Goal: Information Seeking & Learning: Learn about a topic

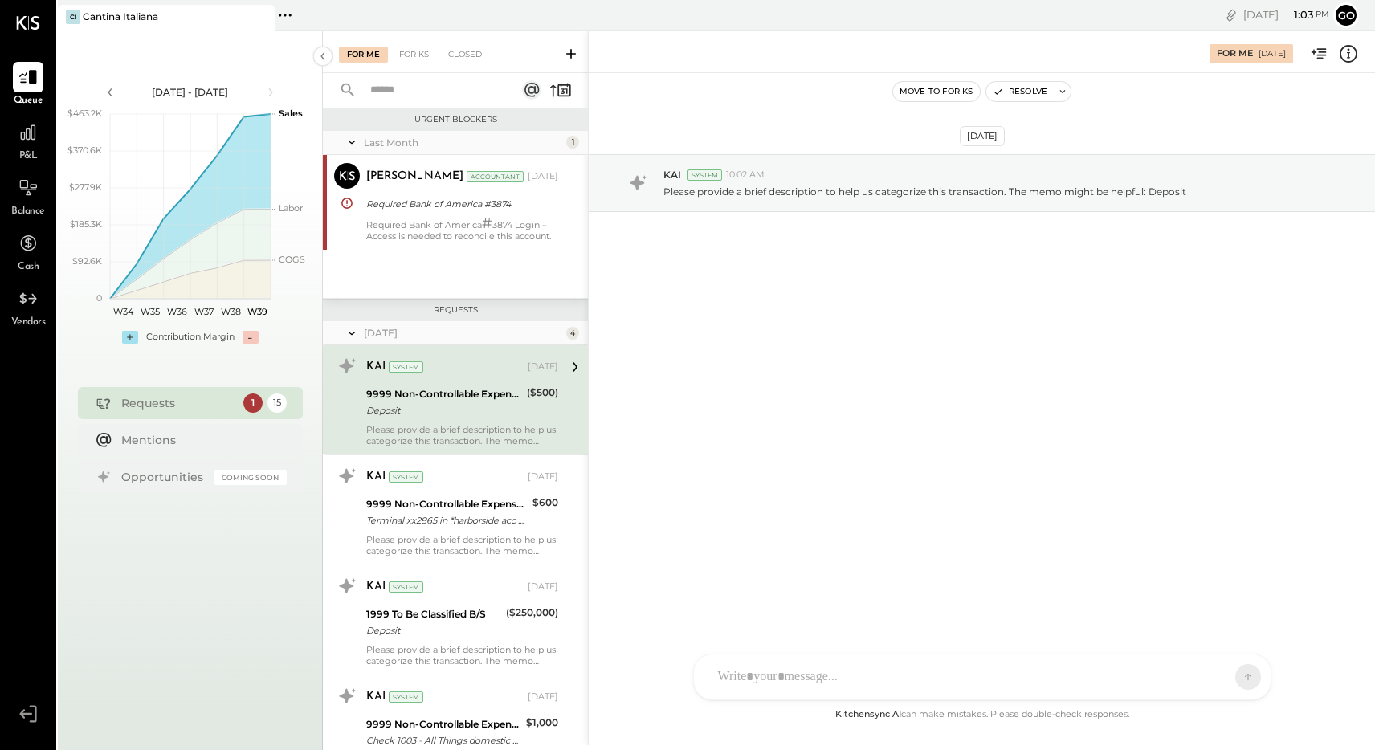
click at [190, 408] on div "Requests" at bounding box center [178, 403] width 114 height 16
click at [31, 141] on icon at bounding box center [28, 132] width 21 height 21
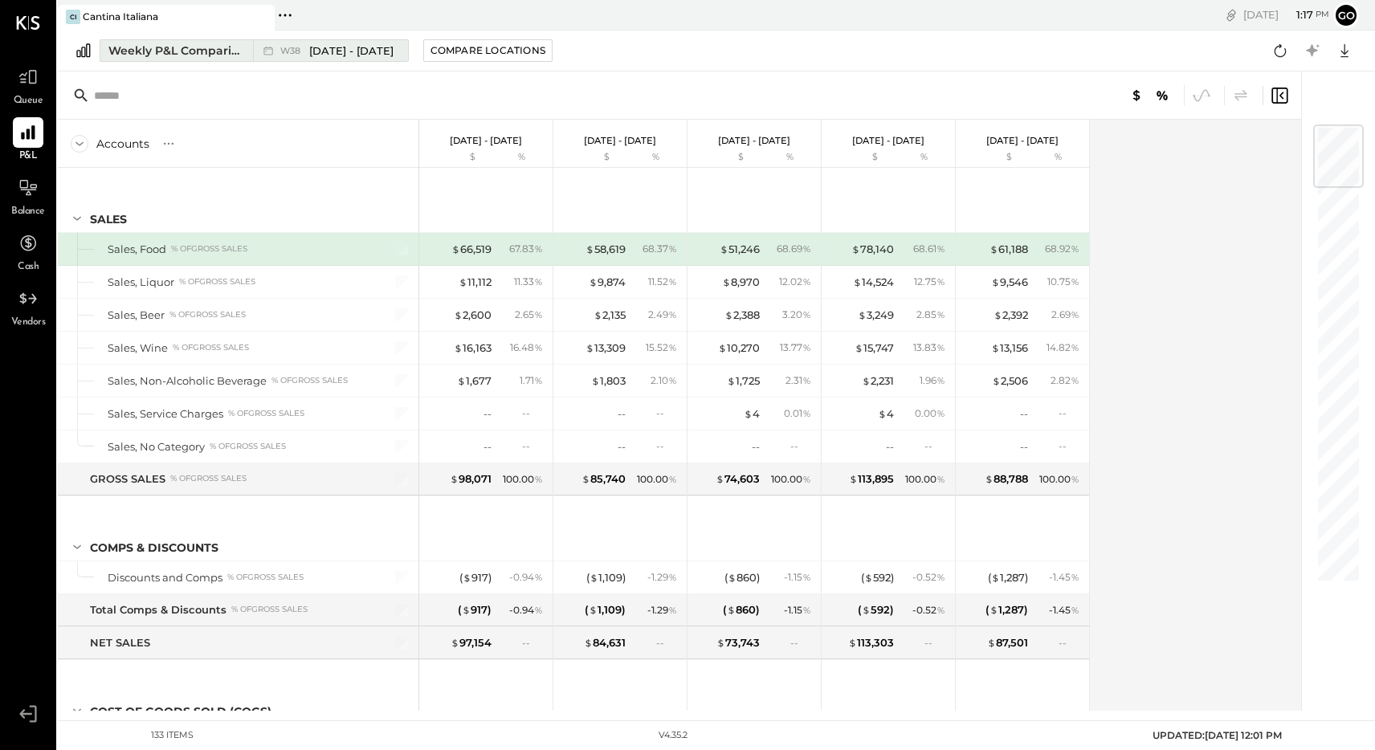
click at [371, 51] on span "[DATE] - [DATE]" at bounding box center [351, 50] width 84 height 15
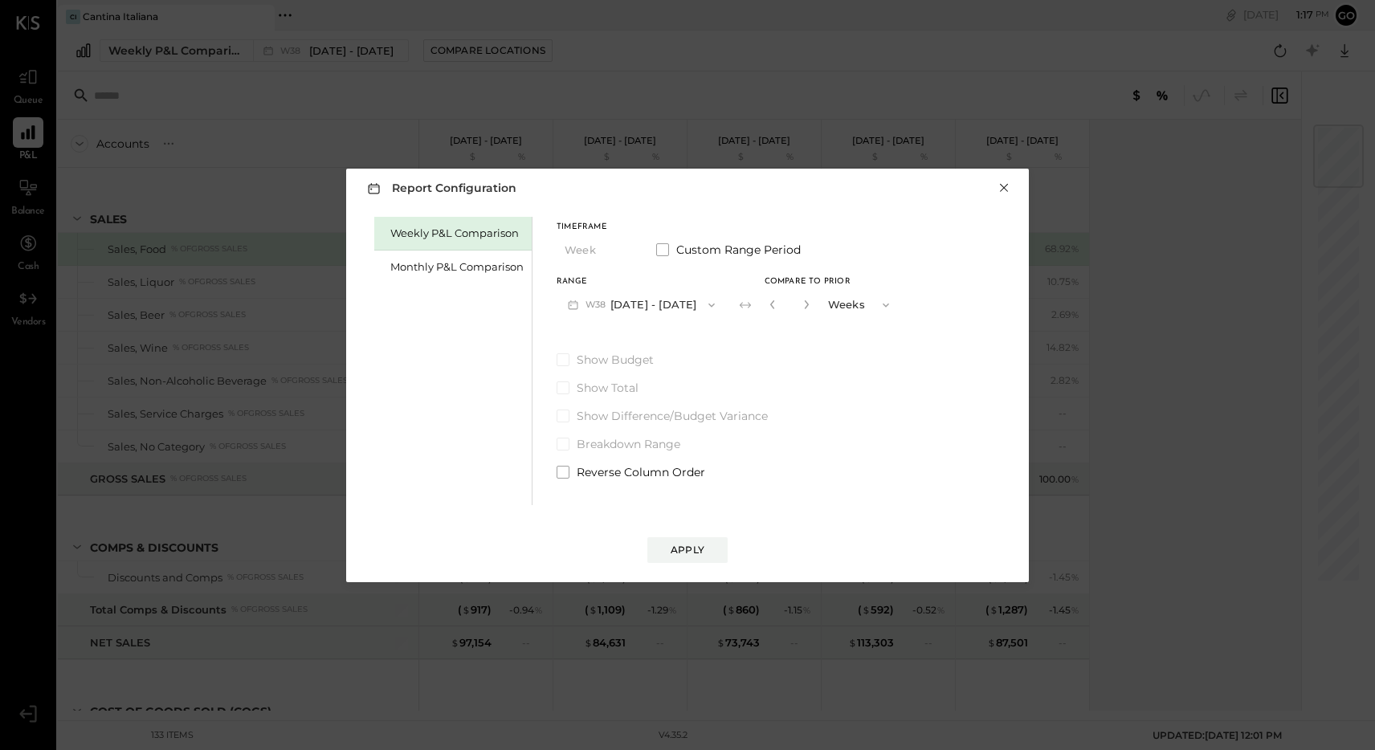
click at [1005, 185] on button "×" at bounding box center [1004, 188] width 14 height 16
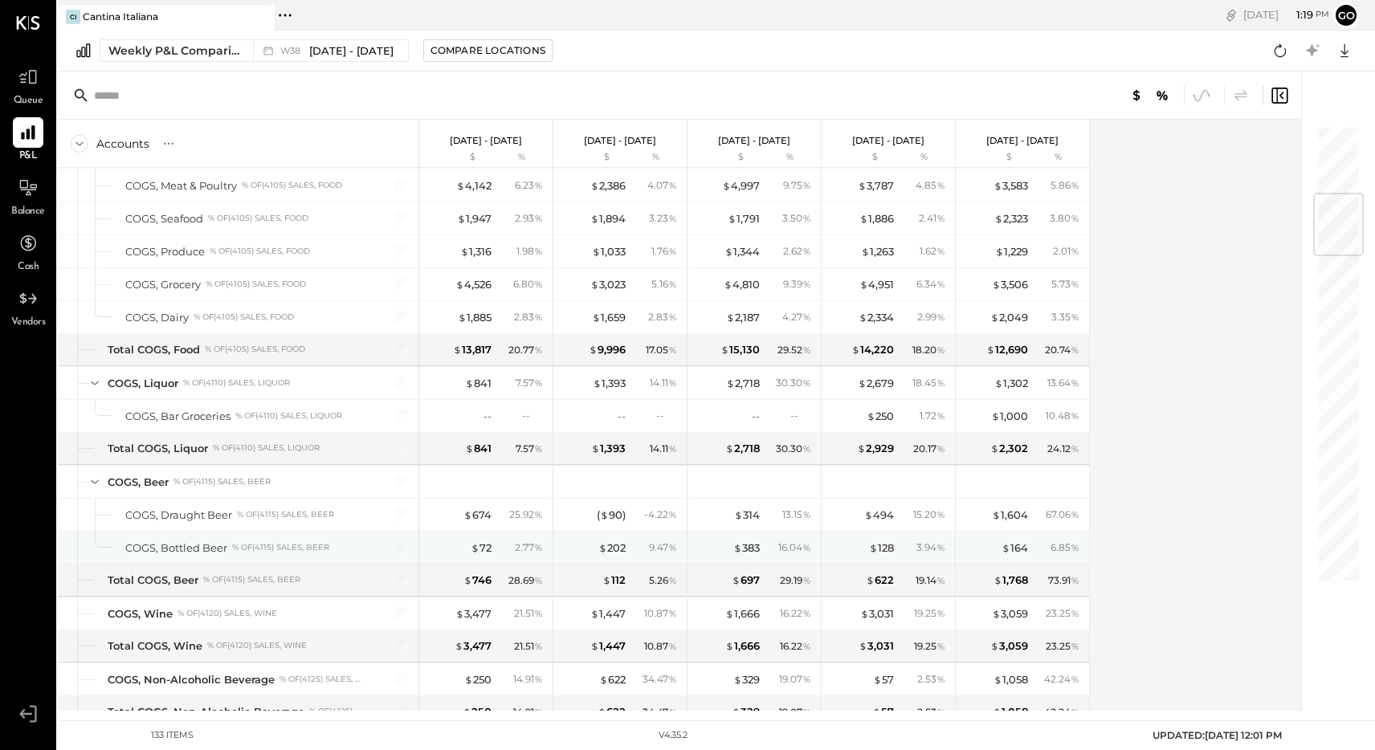
scroll to position [603, 0]
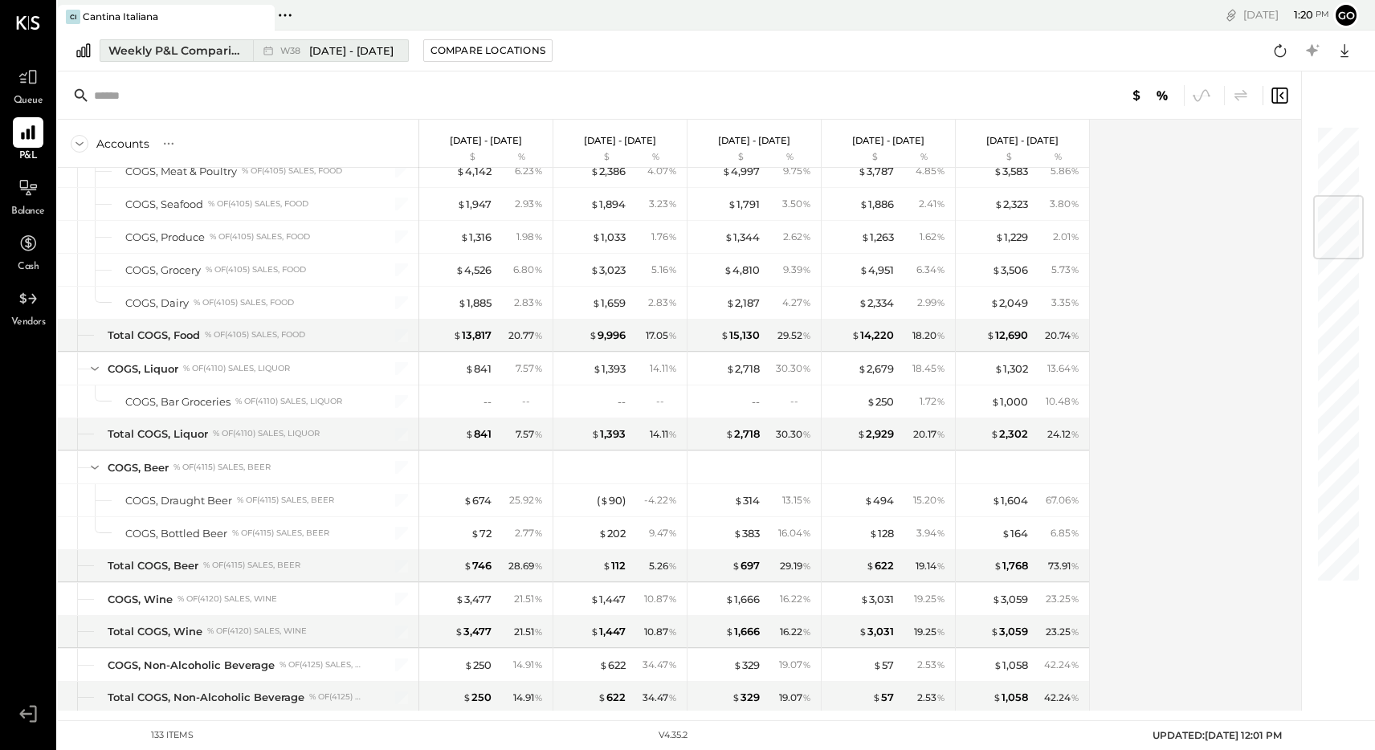
click at [225, 49] on div "Weekly P&L Comparison" at bounding box center [175, 51] width 135 height 16
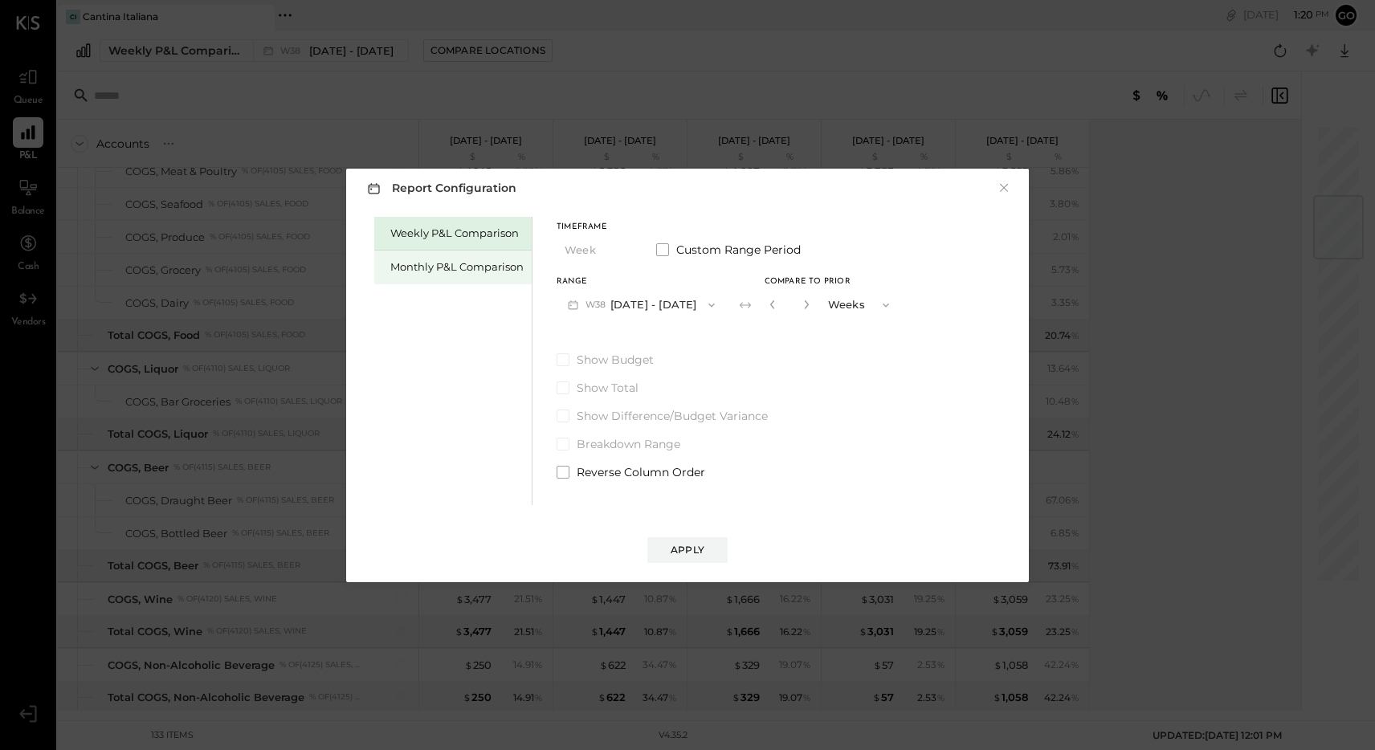
click at [461, 267] on div "Monthly P&L Comparison" at bounding box center [456, 266] width 133 height 15
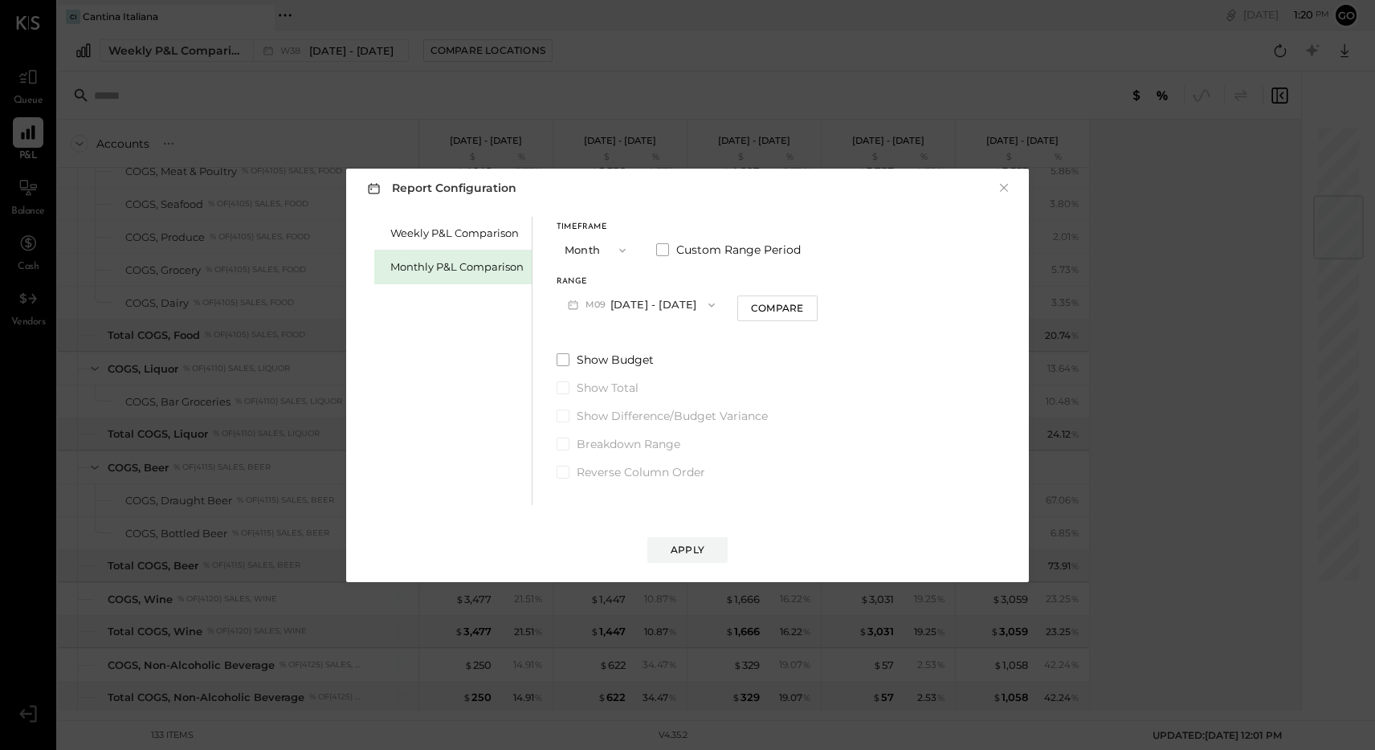
click at [686, 305] on button "M09 [DATE] - [DATE]" at bounding box center [641, 305] width 169 height 30
click at [654, 344] on span "[DATE] - [DATE]" at bounding box center [635, 340] width 76 height 14
click at [703, 555] on div "Apply" at bounding box center [688, 550] width 34 height 14
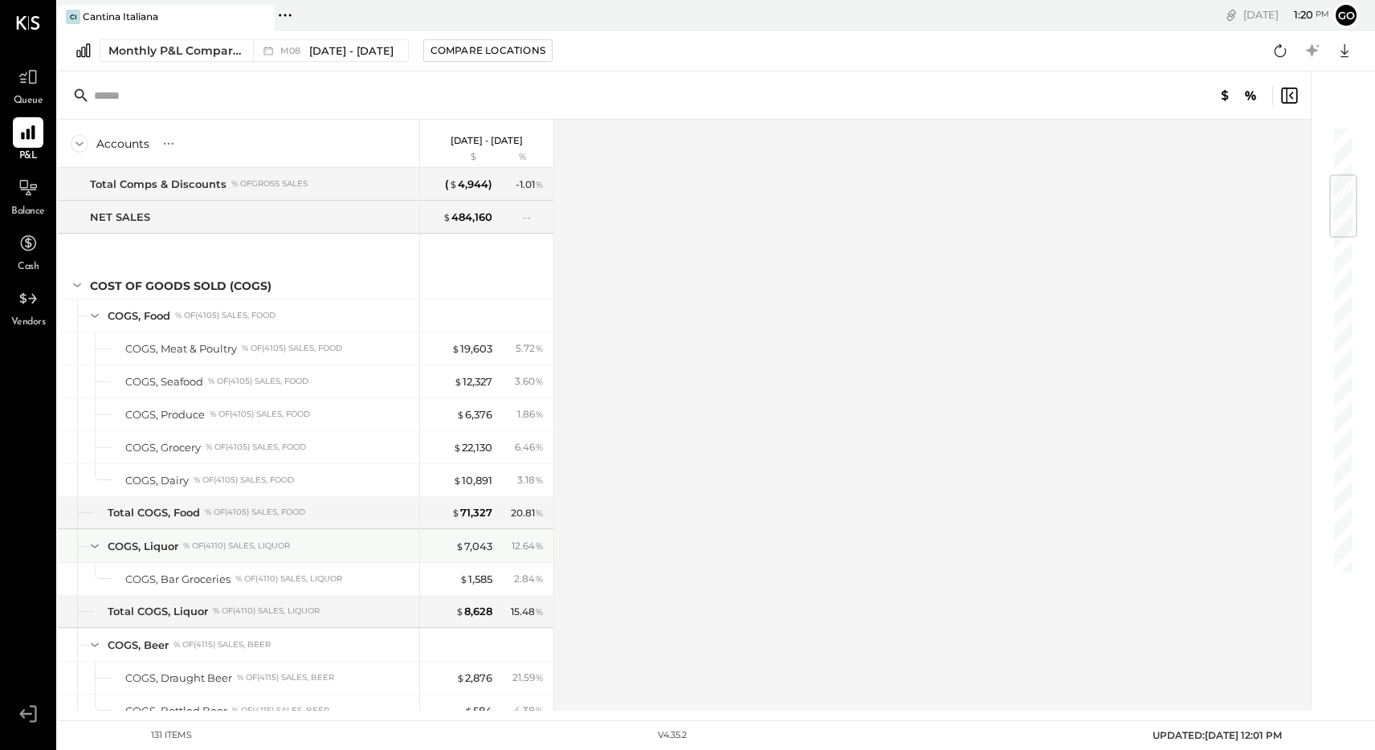
scroll to position [433, 0]
